Goal: Register for event/course

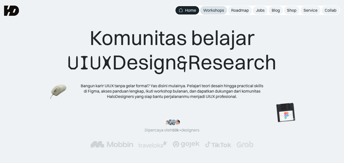
click at [215, 10] on div "Workshops" at bounding box center [213, 10] width 21 height 5
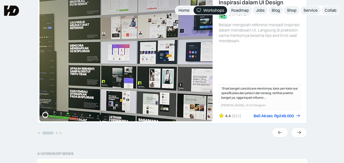
scroll to position [127, 0]
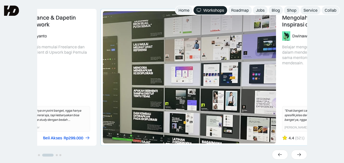
drag, startPoint x: 136, startPoint y: 80, endPoint x: 246, endPoint y: 79, distance: 110.0
click at [239, 79] on link "2 of 4" at bounding box center [235, 77] width 269 height 137
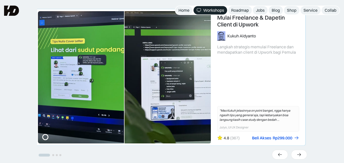
click at [219, 80] on link "1 of 4" at bounding box center [170, 77] width 269 height 137
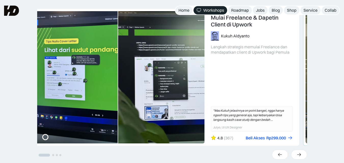
drag, startPoint x: 216, startPoint y: 77, endPoint x: 40, endPoint y: 77, distance: 176.0
click at [75, 77] on link "1 of 4" at bounding box center [164, 77] width 269 height 137
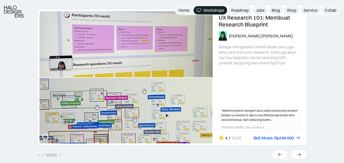
drag, startPoint x: 135, startPoint y: 80, endPoint x: 228, endPoint y: 80, distance: 93.5
click at [228, 80] on link "3 of 4" at bounding box center [171, 77] width 269 height 137
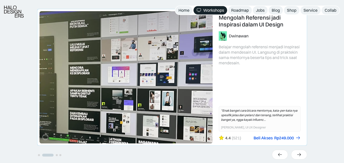
drag, startPoint x: 240, startPoint y: 79, endPoint x: 110, endPoint y: 75, distance: 130.5
click at [114, 76] on link "2 of 4" at bounding box center [171, 77] width 269 height 137
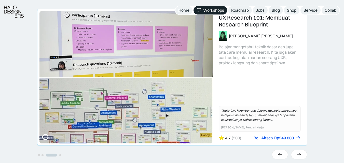
drag, startPoint x: 228, startPoint y: 86, endPoint x: 87, endPoint y: 80, distance: 141.2
click at [102, 83] on link "3 of 4" at bounding box center [171, 77] width 269 height 137
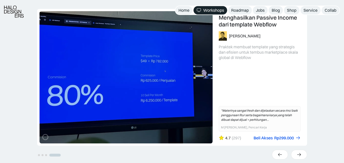
drag, startPoint x: 164, startPoint y: 84, endPoint x: 90, endPoint y: 80, distance: 74.7
click at [101, 83] on link "4 of 4" at bounding box center [171, 77] width 269 height 137
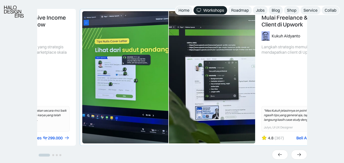
drag, startPoint x: 132, startPoint y: 83, endPoint x: 215, endPoint y: 91, distance: 83.7
click at [215, 91] on link "1 of 4" at bounding box center [214, 77] width 269 height 137
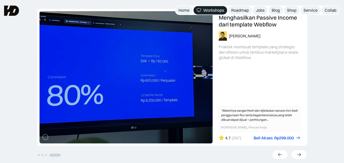
drag, startPoint x: 264, startPoint y: 86, endPoint x: 121, endPoint y: 80, distance: 142.8
click at [156, 85] on link "4 of 4" at bounding box center [171, 77] width 269 height 137
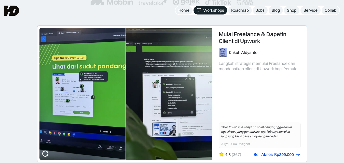
scroll to position [102, 0]
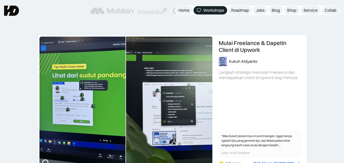
drag, startPoint x: 212, startPoint y: 86, endPoint x: 80, endPoint y: 82, distance: 131.8
click at [82, 82] on link "1 of 4" at bounding box center [171, 103] width 269 height 137
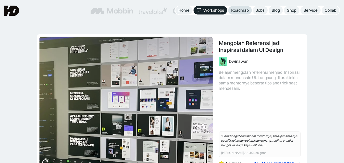
click at [244, 12] on div "Roadmap" at bounding box center [240, 10] width 18 height 5
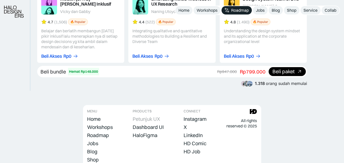
scroll to position [1004, 0]
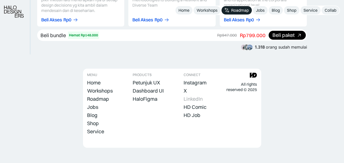
click at [188, 96] on div "LinkedIn" at bounding box center [193, 99] width 19 height 6
